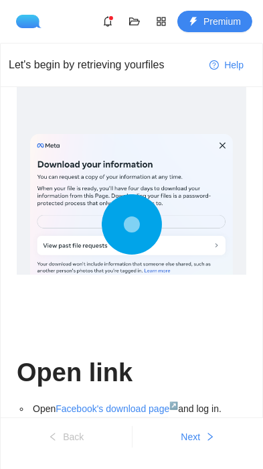
click at [193, 220] on div at bounding box center [131, 222] width 203 height 177
click at [232, 142] on div at bounding box center [131, 222] width 203 height 177
click at [114, 27] on button "button" at bounding box center [107, 21] width 21 height 21
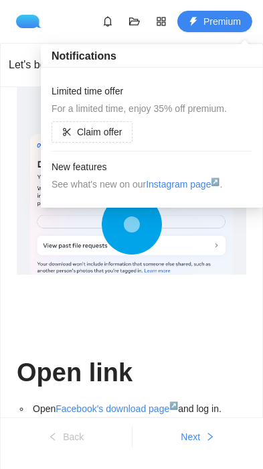
click at [225, 296] on div "Open link Open Facebook's download page ↗ and log in. Then click Request a down…" at bounding box center [132, 398] width 230 height 241
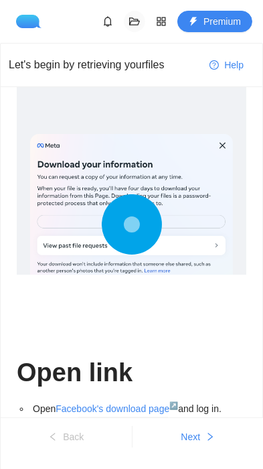
click at [136, 24] on icon "folder-open" at bounding box center [134, 21] width 11 height 11
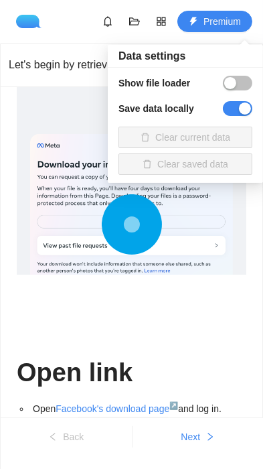
click at [222, 306] on div "Open link Open Facebook's download page ↗ and log in. Then click Request a down…" at bounding box center [132, 398] width 230 height 241
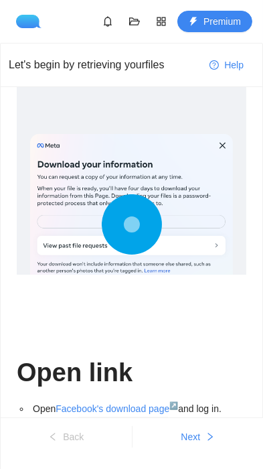
click at [169, 412] on link "Facebook's download page ↗" at bounding box center [117, 408] width 123 height 11
